Goal: Information Seeking & Learning: Learn about a topic

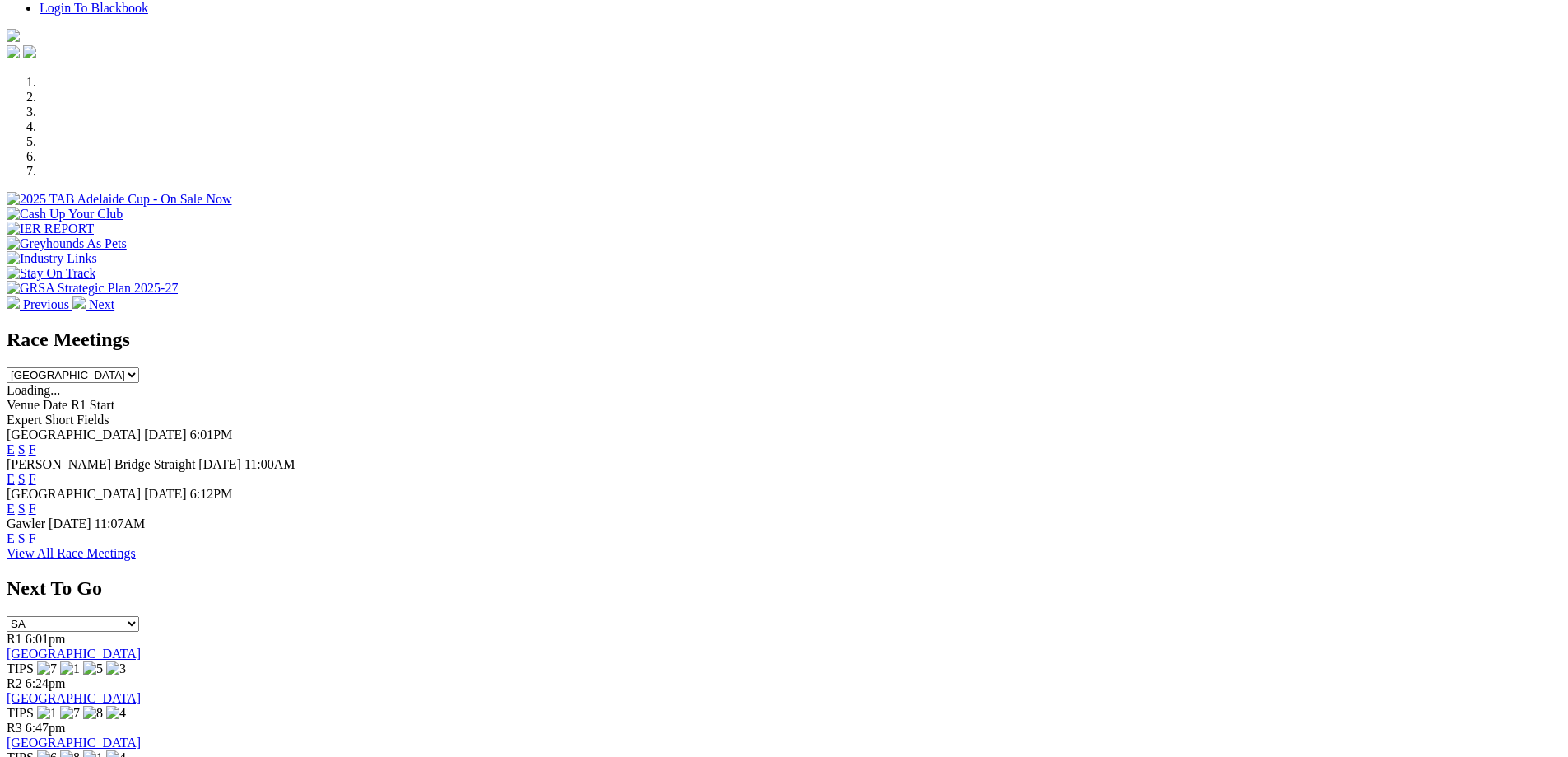
scroll to position [528, 0]
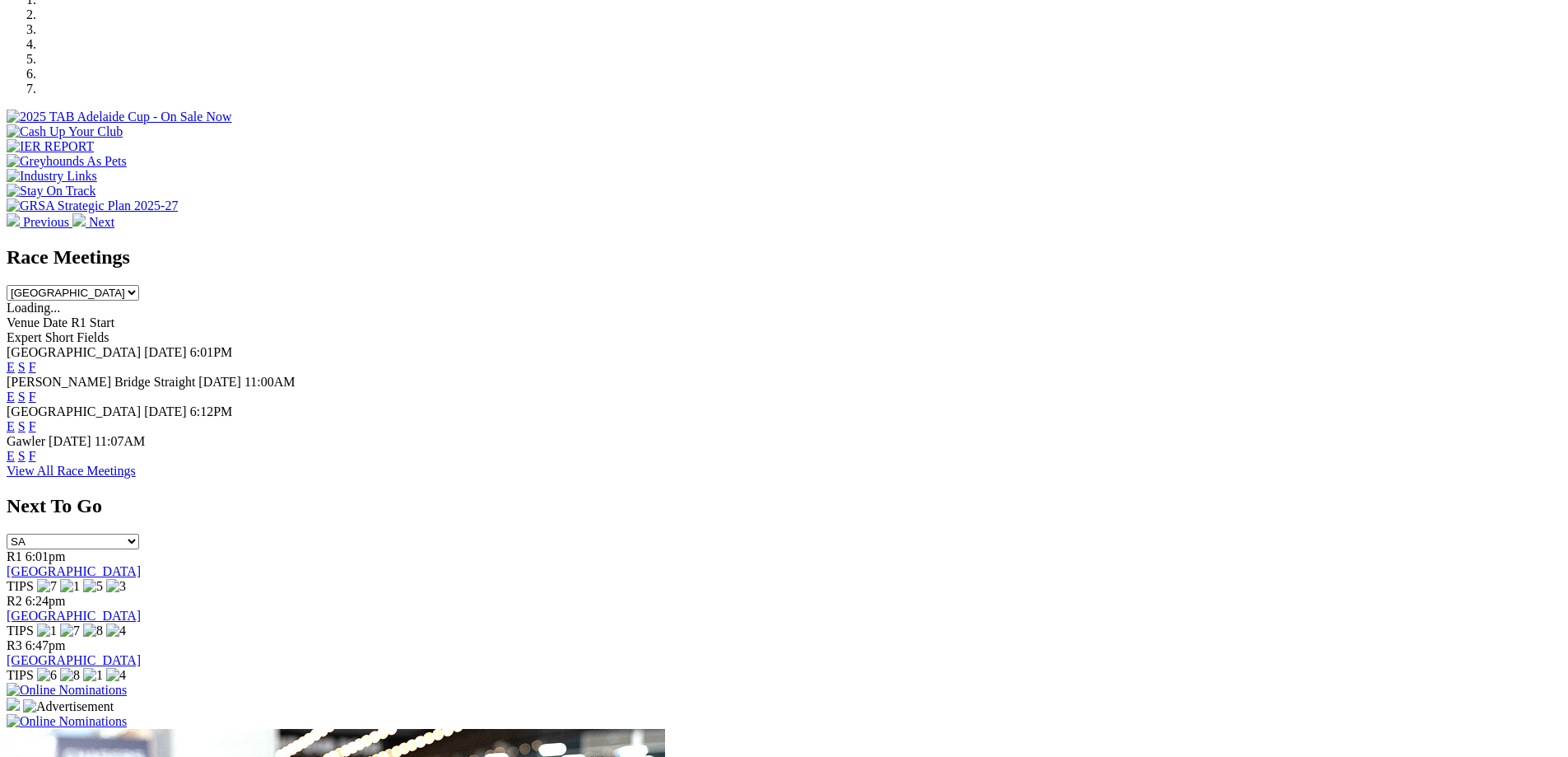
click at [15, 360] on link "E" at bounding box center [10, 367] width 8 height 14
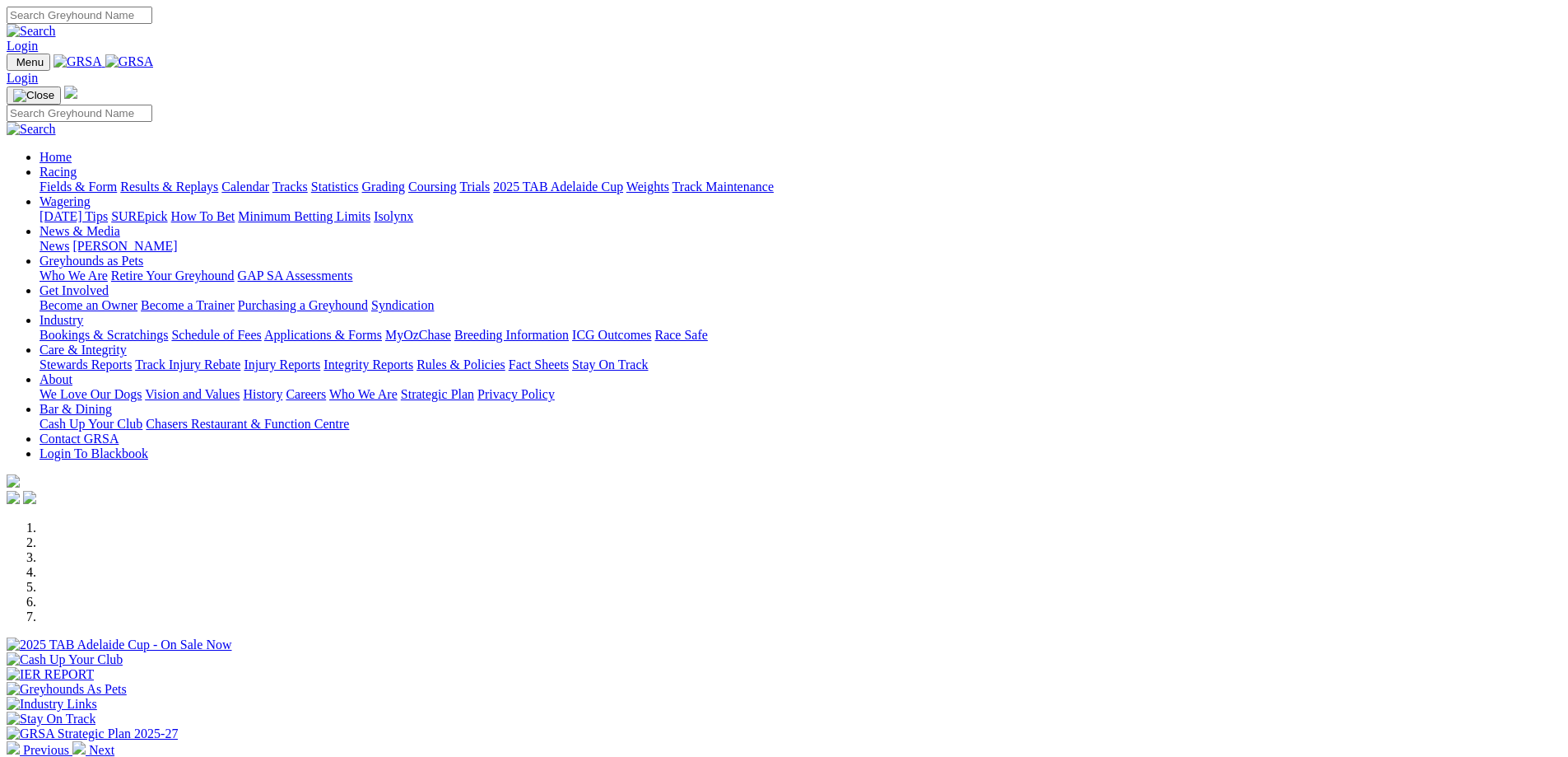
scroll to position [528, 0]
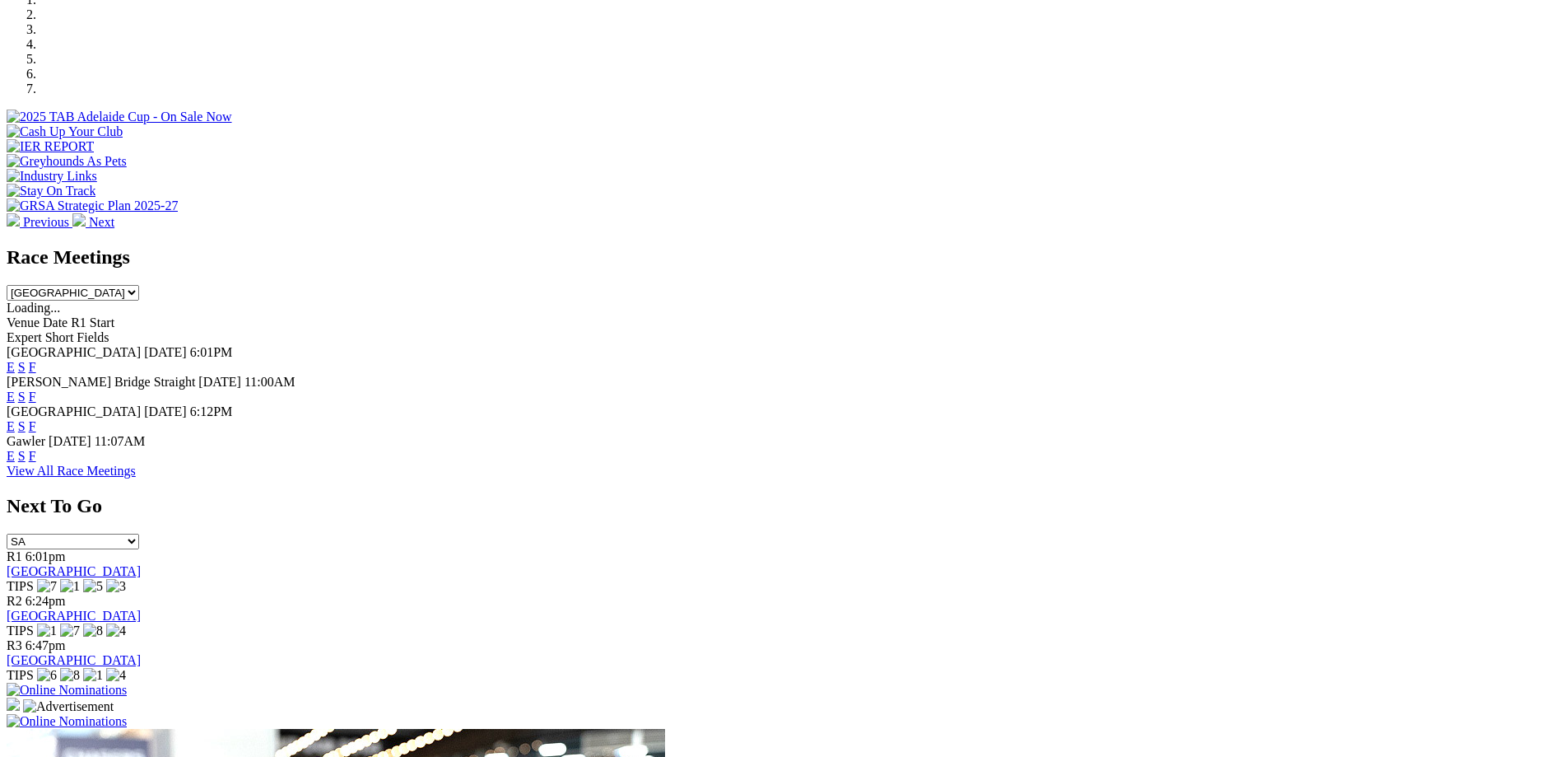
click at [15, 390] on link "E" at bounding box center [10, 397] width 8 height 14
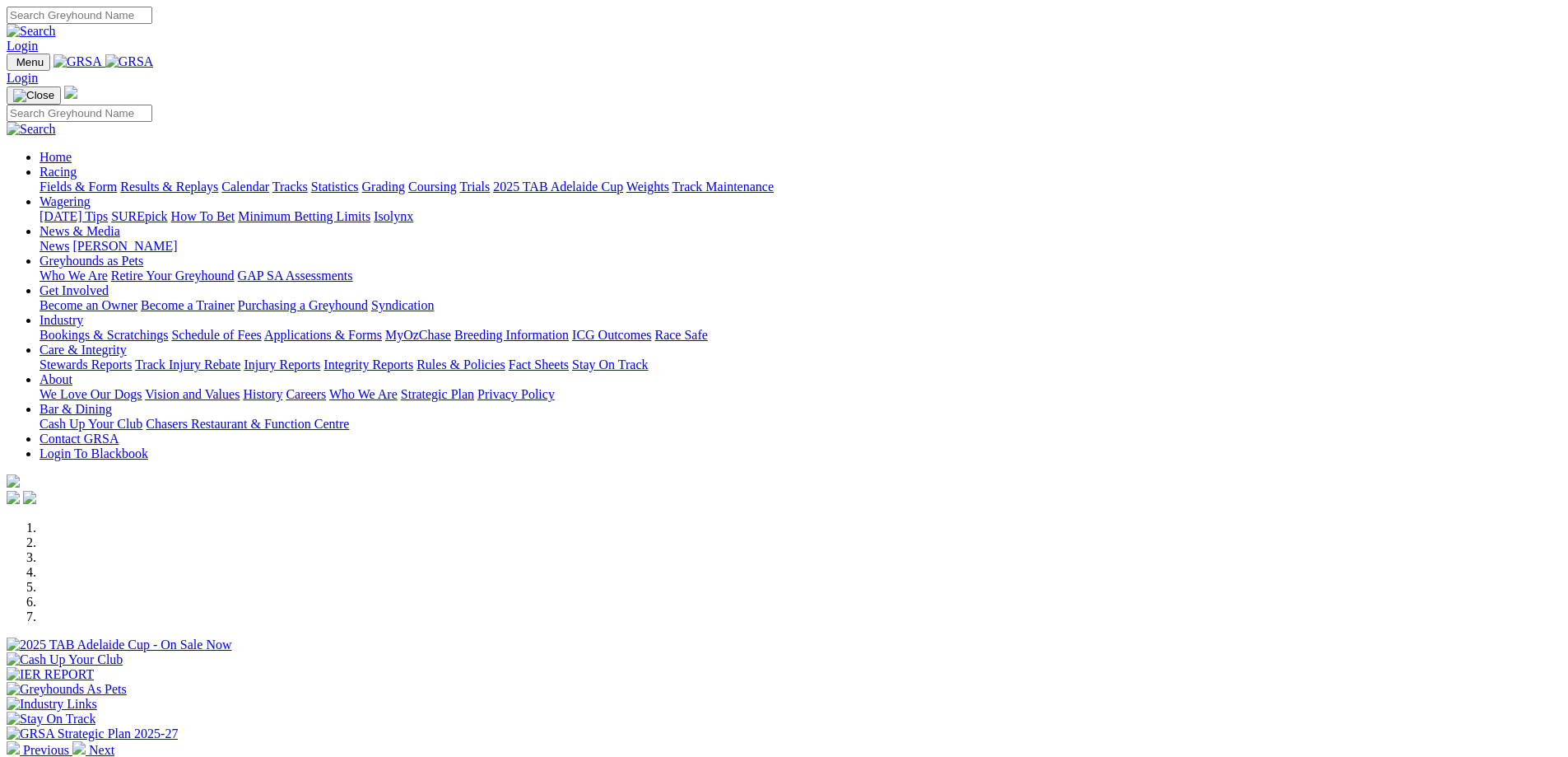
scroll to position [528, 0]
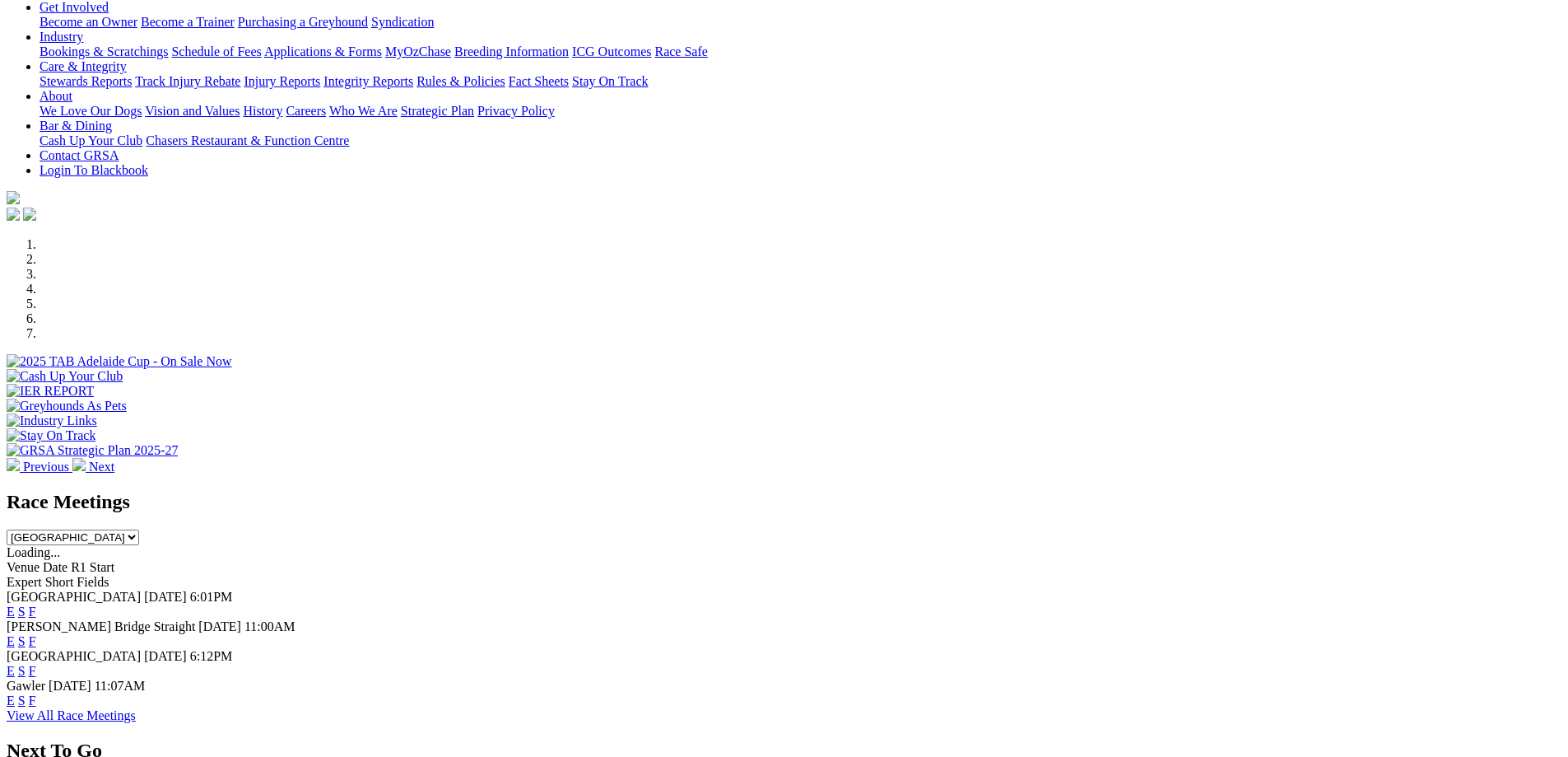
scroll to position [247, 0]
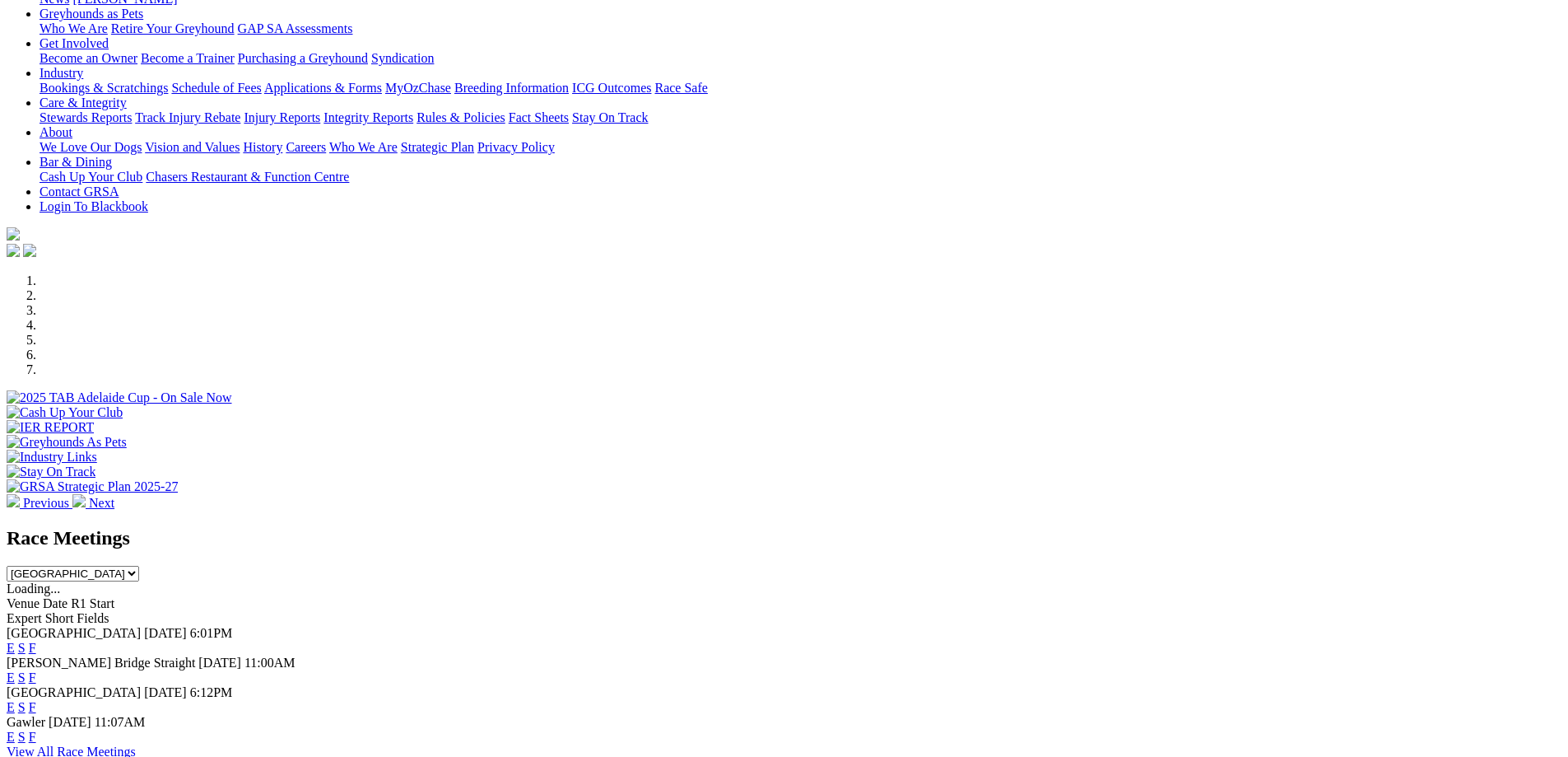
click at [139, 566] on select "[GEOGRAPHIC_DATA] [GEOGRAPHIC_DATA] [GEOGRAPHIC_DATA] [GEOGRAPHIC_DATA] [GEOGRA…" at bounding box center [73, 574] width 133 height 16
click at [760, 527] on div "Race Meetings [GEOGRAPHIC_DATA] [GEOGRAPHIC_DATA] [GEOGRAPHIC_DATA] [GEOGRAPHIC…" at bounding box center [783, 553] width 1555 height 54
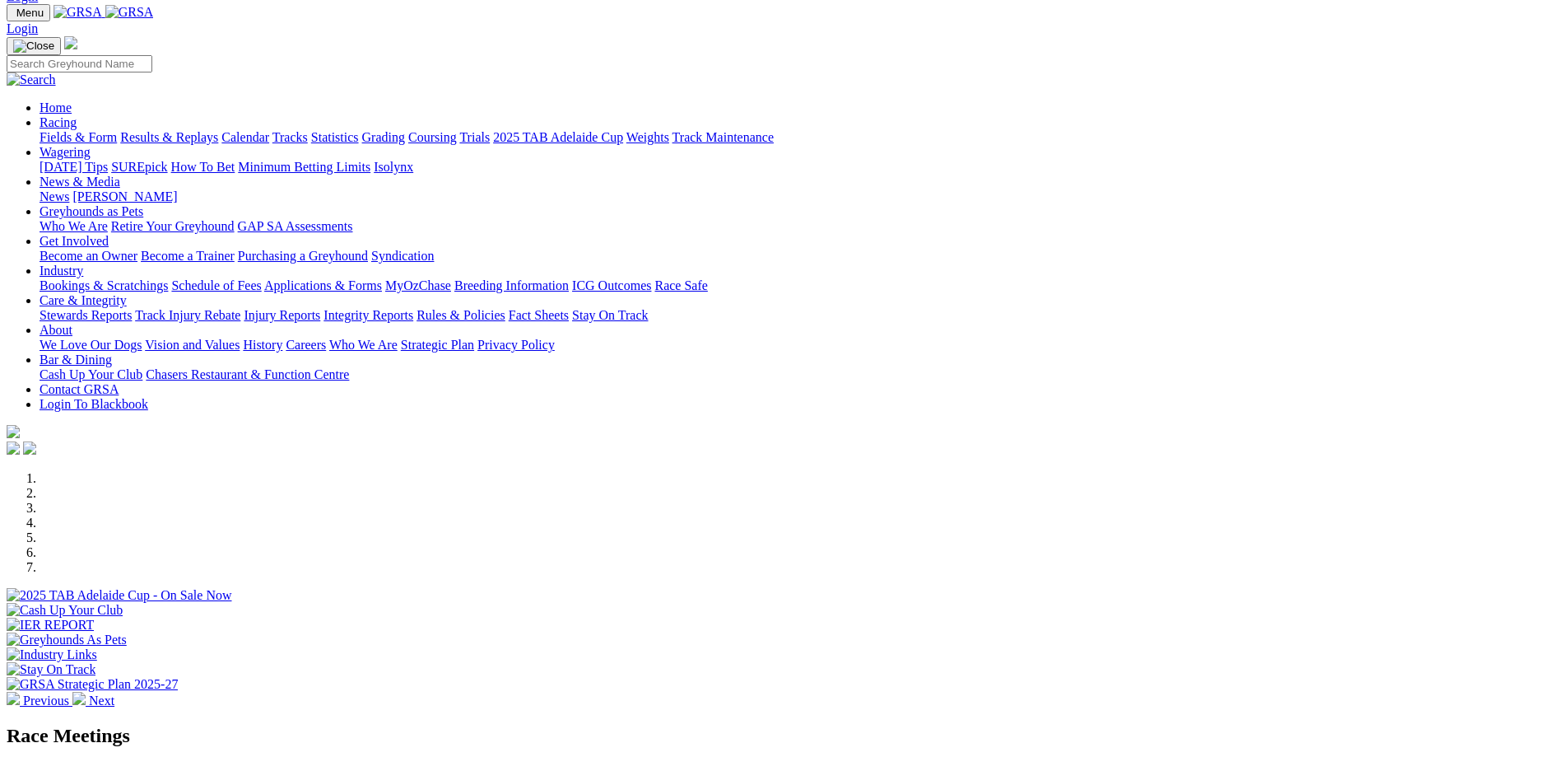
scroll to position [0, 0]
